Goal: Transaction & Acquisition: Download file/media

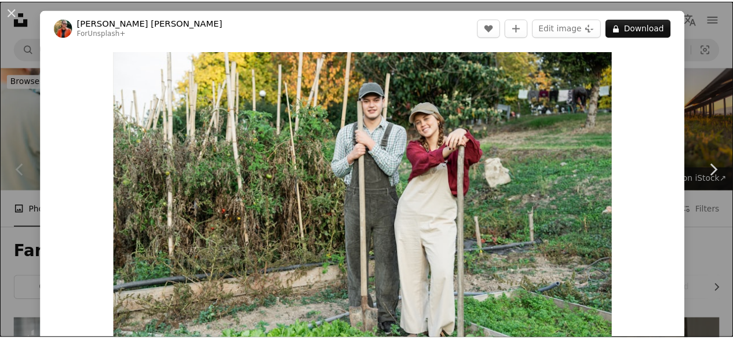
scroll to position [2918, 0]
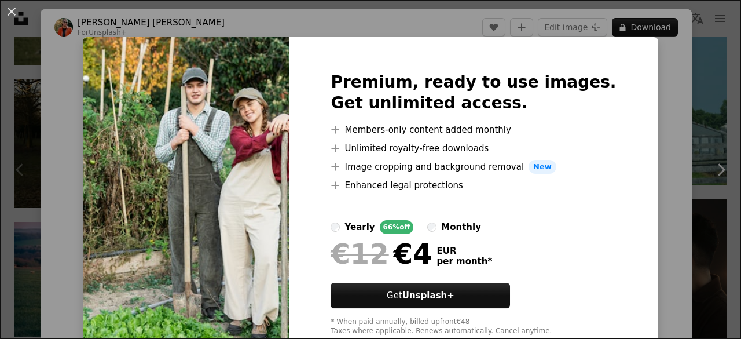
click at [671, 105] on div "An X shape Premium, ready to use images. Get unlimited access. A plus sign Memb…" at bounding box center [370, 169] width 741 height 339
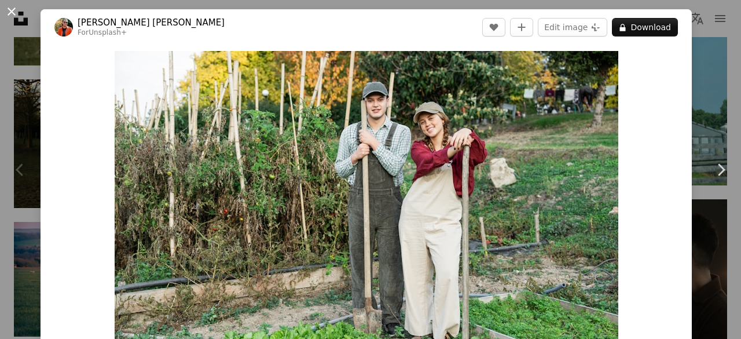
click at [7, 9] on button "An X shape" at bounding box center [12, 12] width 14 height 14
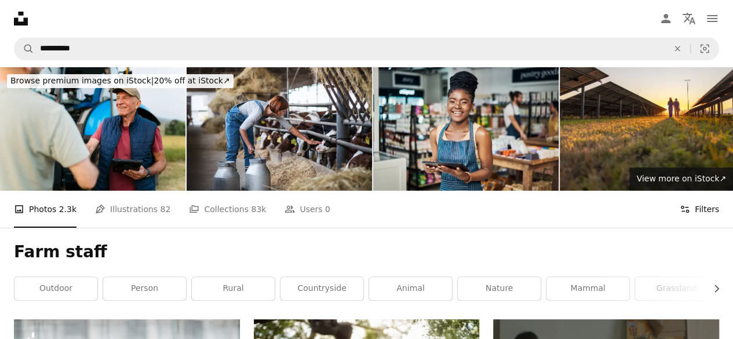
click at [711, 200] on button "Filters Filters" at bounding box center [698, 209] width 39 height 37
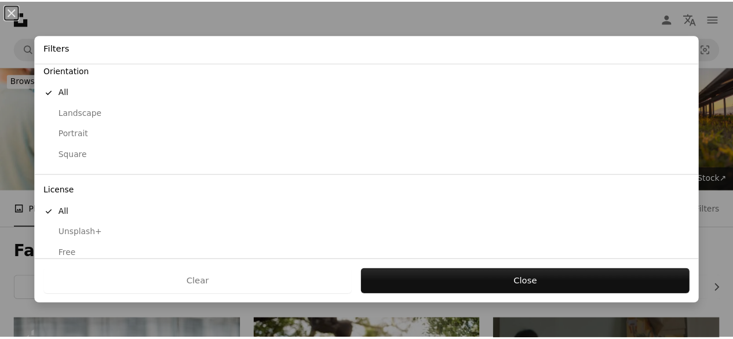
scroll to position [119, 0]
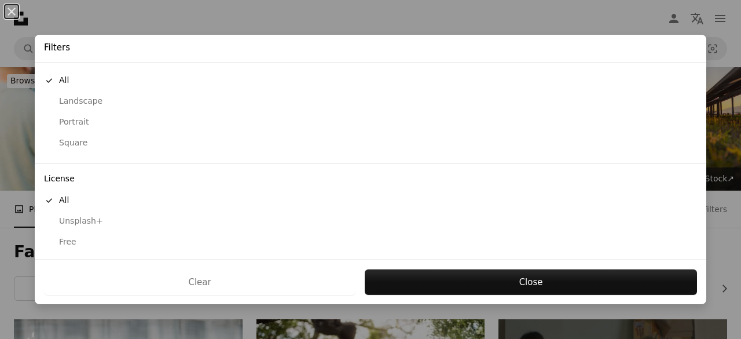
click at [72, 233] on button "Free" at bounding box center [371, 242] width 672 height 21
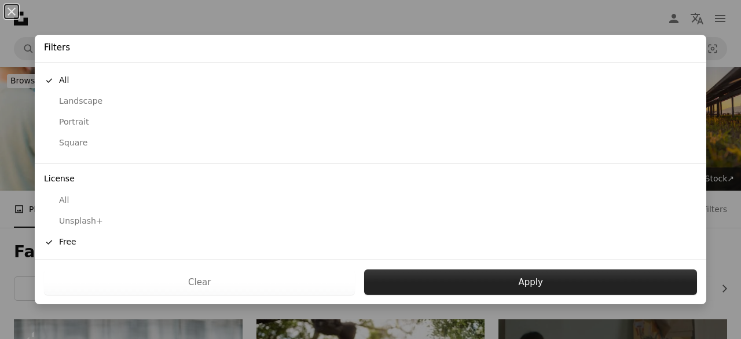
click at [460, 281] on button "Apply" at bounding box center [530, 281] width 333 height 25
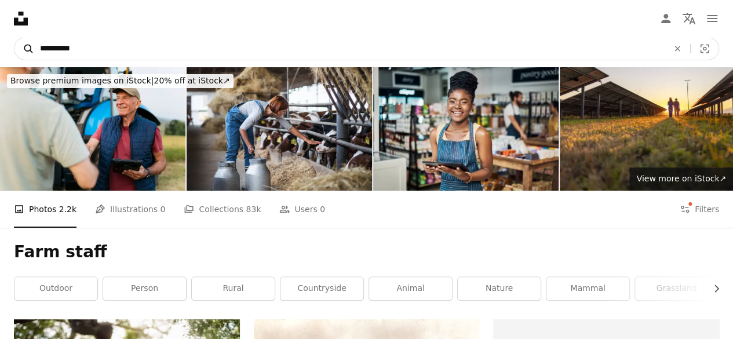
drag, startPoint x: 282, startPoint y: 57, endPoint x: 22, endPoint y: 53, distance: 260.0
click at [22, 53] on form "**********" at bounding box center [366, 48] width 705 height 23
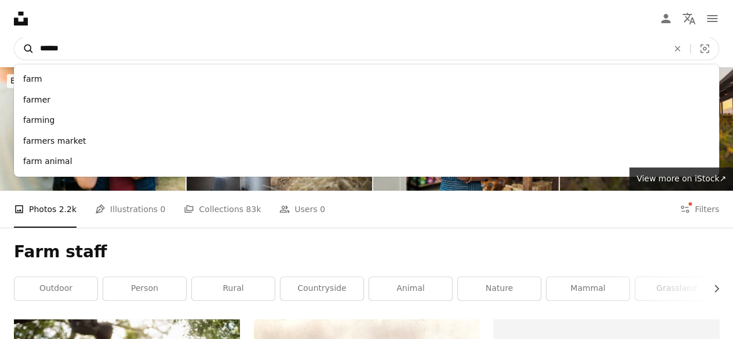
type input "******"
click at [14, 38] on button "A magnifying glass" at bounding box center [24, 49] width 20 height 22
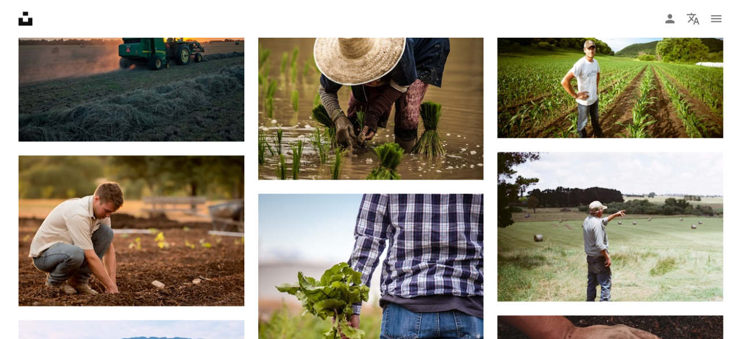
scroll to position [638, 0]
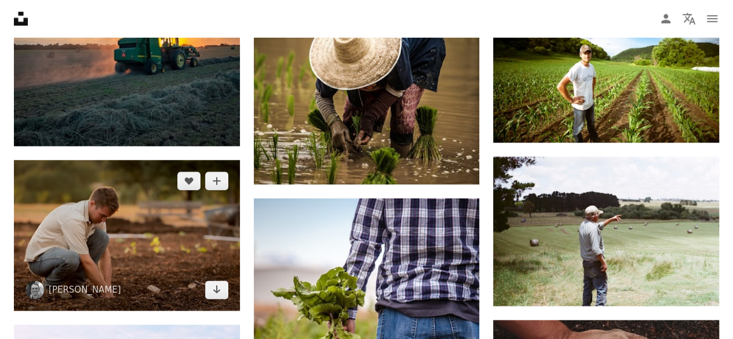
click at [182, 229] on img at bounding box center [127, 235] width 226 height 151
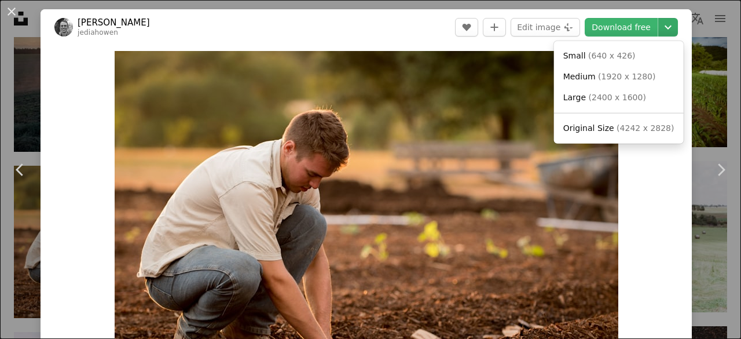
click at [660, 26] on icon "Chevron down" at bounding box center [668, 27] width 19 height 14
click at [620, 79] on span "( 1920 x 1280 )" at bounding box center [626, 76] width 57 height 9
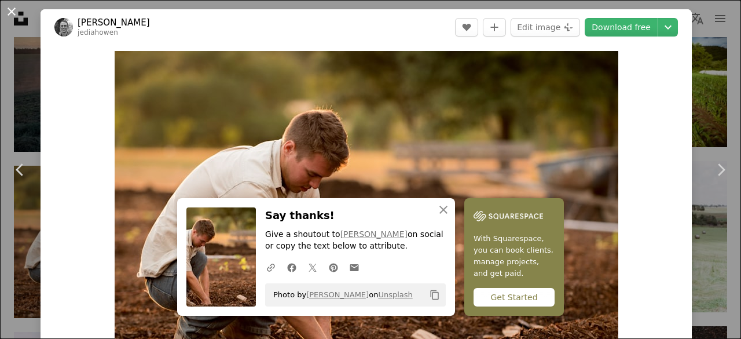
click at [14, 16] on button "An X shape" at bounding box center [12, 12] width 14 height 14
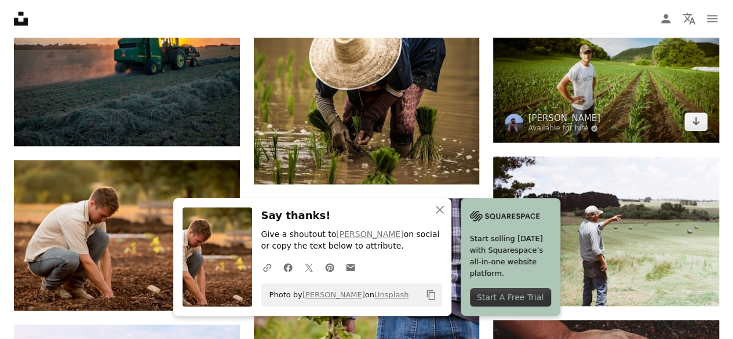
click at [644, 71] on img at bounding box center [606, 67] width 226 height 151
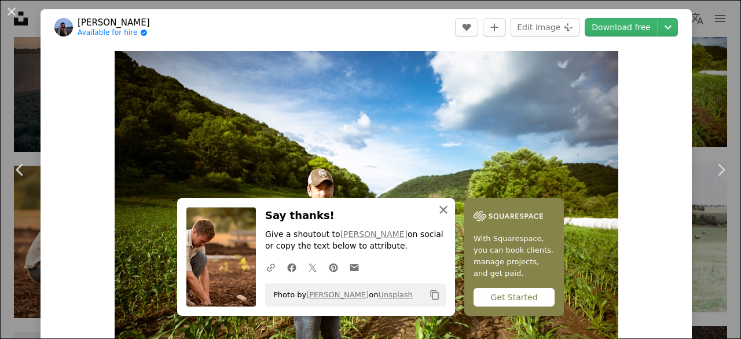
click at [437, 212] on icon "An X shape" at bounding box center [444, 210] width 14 height 14
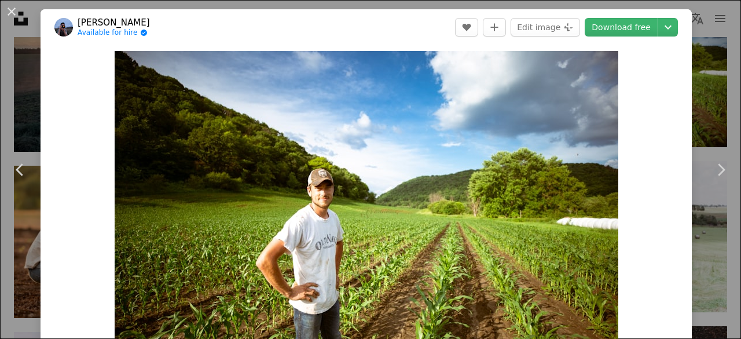
drag, startPoint x: 733, startPoint y: 25, endPoint x: 734, endPoint y: 35, distance: 9.9
click at [12, 11] on button "An X shape" at bounding box center [12, 12] width 14 height 14
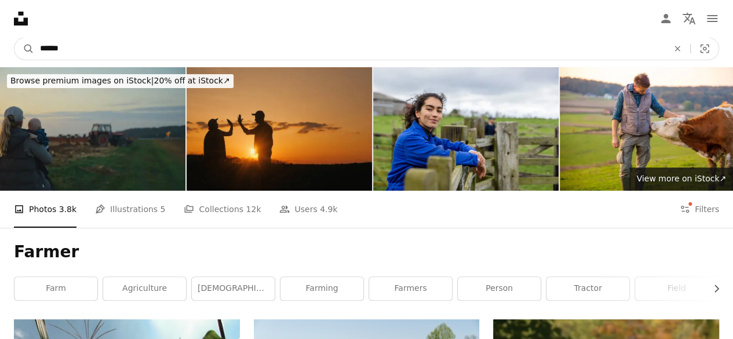
click at [346, 47] on input "******" at bounding box center [349, 49] width 630 height 22
type input "**********"
click button "A magnifying glass" at bounding box center [24, 49] width 20 height 22
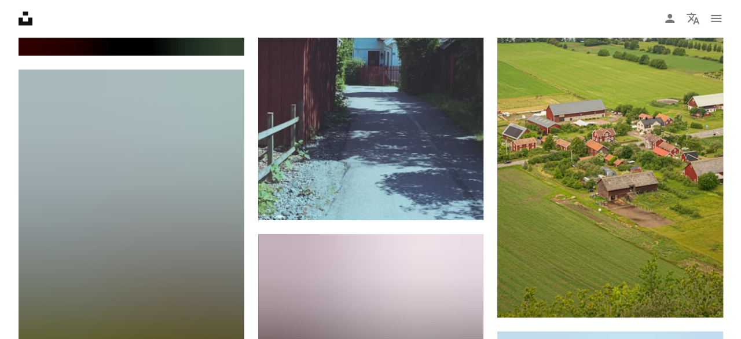
scroll to position [1936, 0]
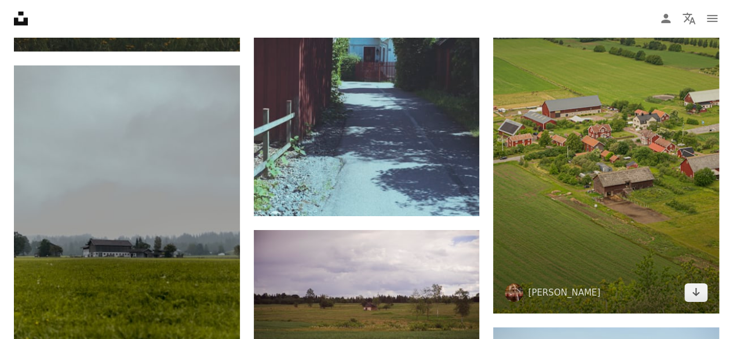
click at [663, 224] on img at bounding box center [606, 142] width 226 height 340
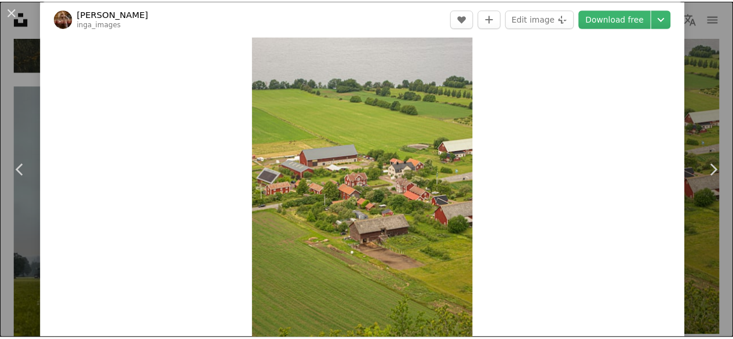
scroll to position [32, 0]
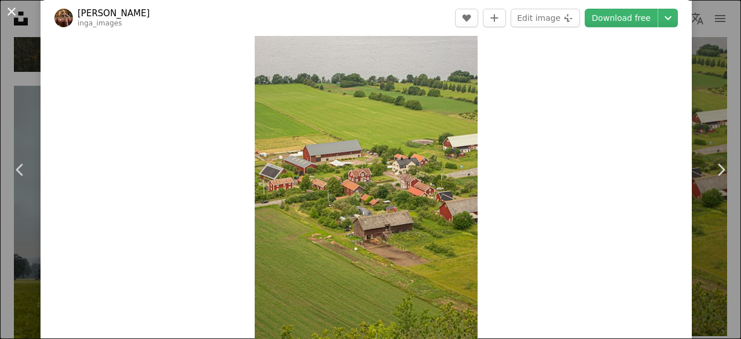
click at [17, 13] on button "An X shape" at bounding box center [12, 12] width 14 height 14
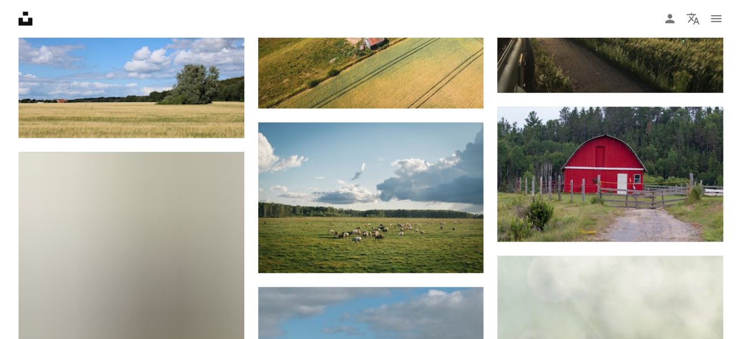
scroll to position [4883, 0]
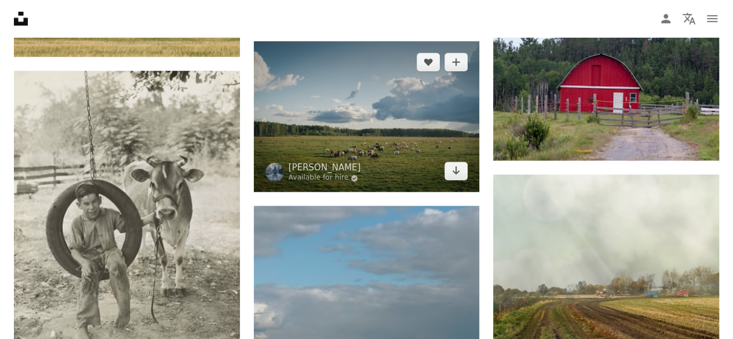
click at [391, 138] on img at bounding box center [367, 116] width 226 height 151
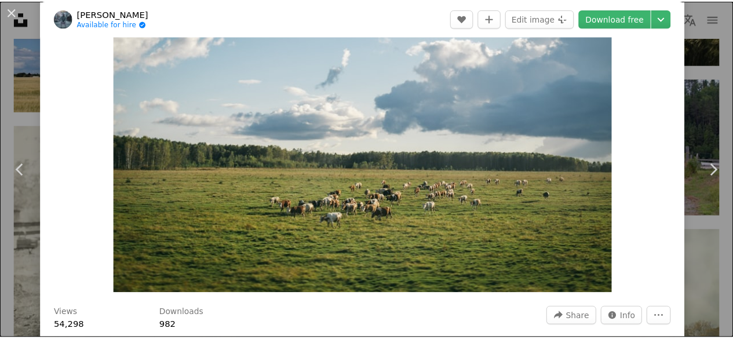
scroll to position [85, 0]
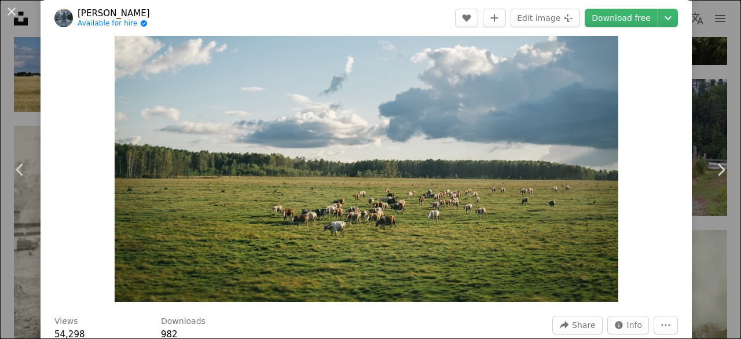
click at [708, 67] on div "An X shape Chevron left Chevron right Fedor Shlyapnikov Available for hire A ch…" at bounding box center [370, 169] width 741 height 339
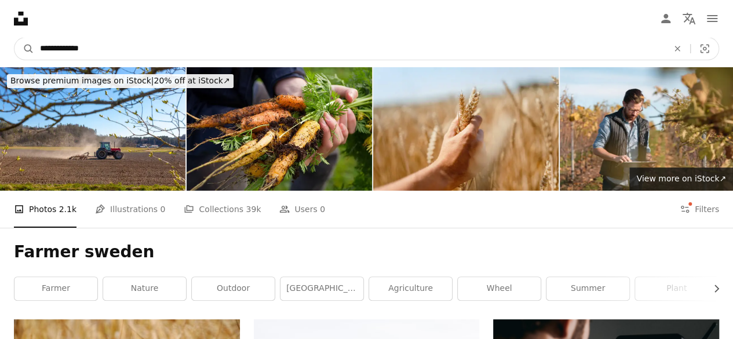
click at [392, 43] on input "**********" at bounding box center [349, 49] width 630 height 22
type input "**********"
click at [14, 38] on button "A magnifying glass" at bounding box center [24, 49] width 20 height 22
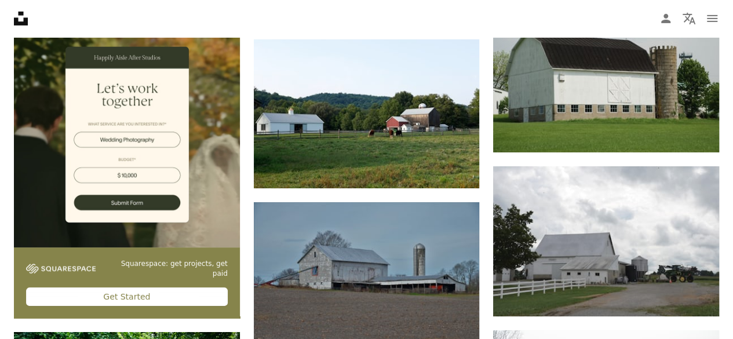
scroll to position [1988, 0]
